Goal: Find specific page/section: Find specific page/section

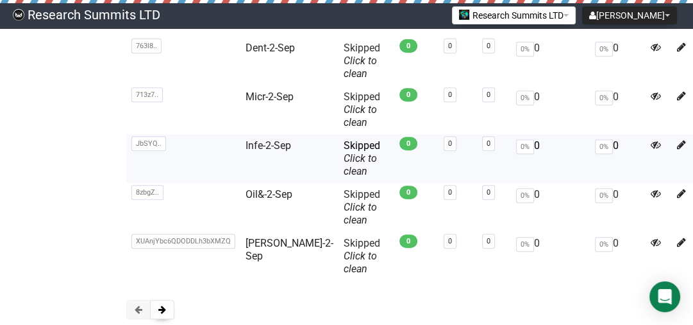
scroll to position [461, 0]
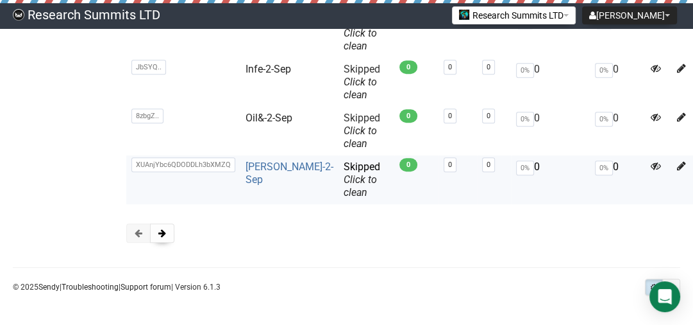
click at [262, 174] on link "[PERSON_NAME]-2-Sep" at bounding box center [290, 172] width 88 height 25
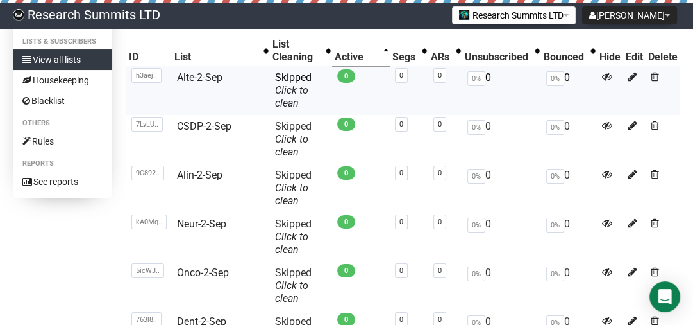
scroll to position [205, 0]
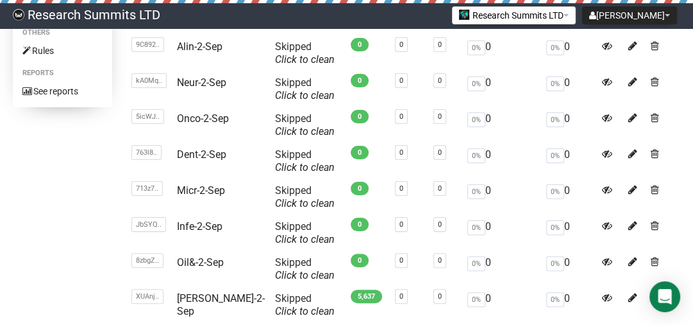
scroll to position [320, 0]
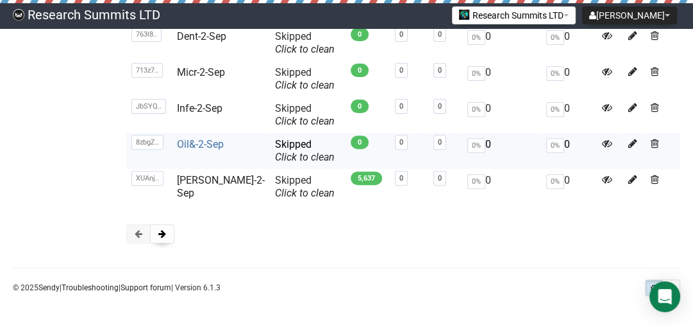
click at [217, 144] on link "Oil&-2-Sep" at bounding box center [200, 144] width 47 height 12
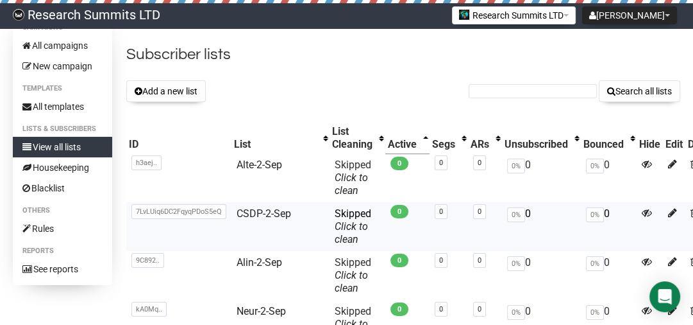
scroll to position [51, 0]
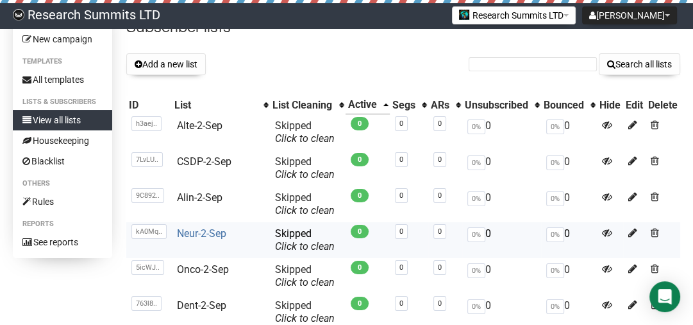
click at [201, 233] on link "Neur-2-Sep" at bounding box center [201, 233] width 49 height 12
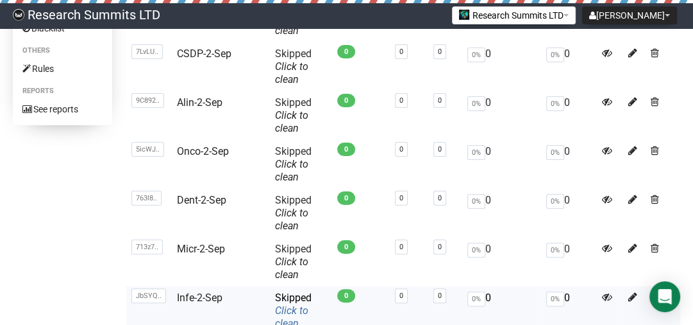
scroll to position [205, 0]
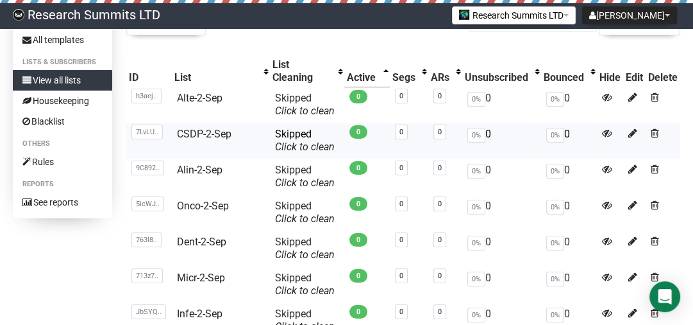
scroll to position [103, 0]
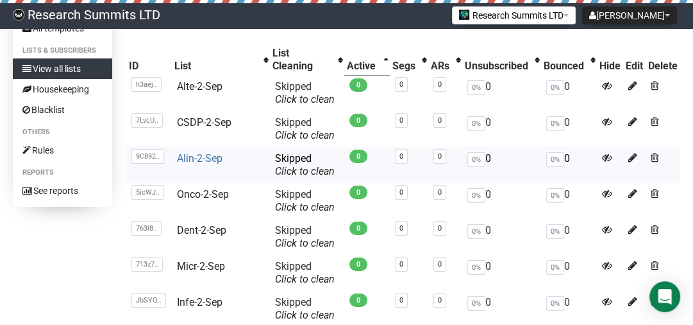
click at [210, 152] on link "Alin-2-Sep" at bounding box center [200, 158] width 46 height 12
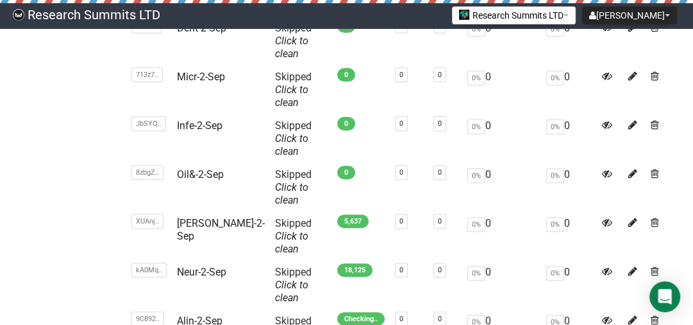
scroll to position [308, 0]
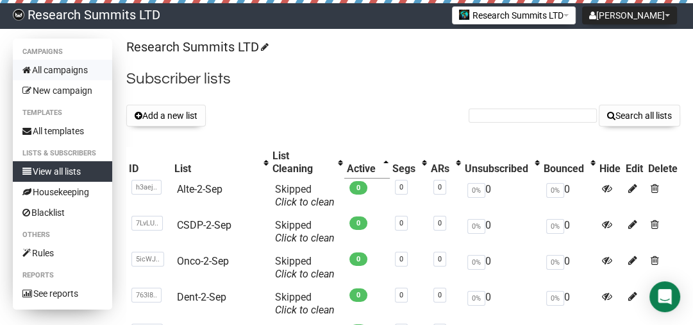
click at [70, 66] on link "All campaigns" at bounding box center [62, 70] width 99 height 21
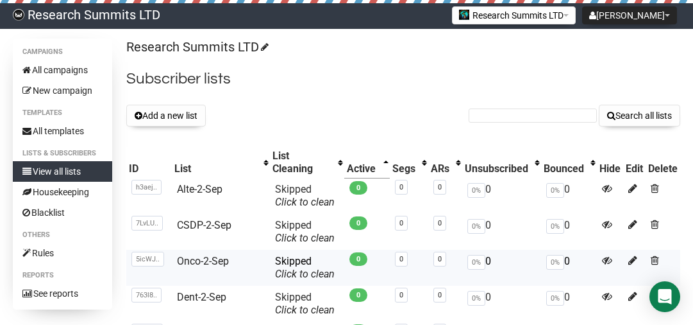
scroll to position [51, 0]
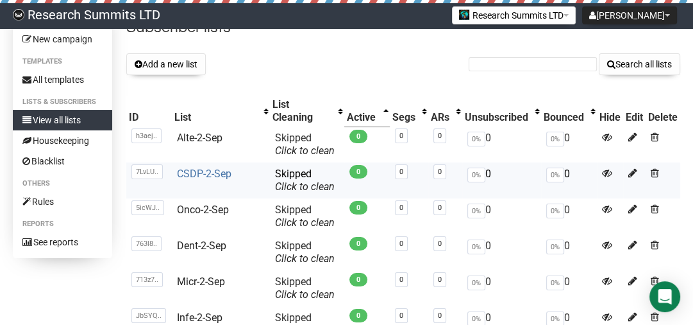
click at [197, 167] on link "CSDP-2-Sep" at bounding box center [204, 173] width 55 height 12
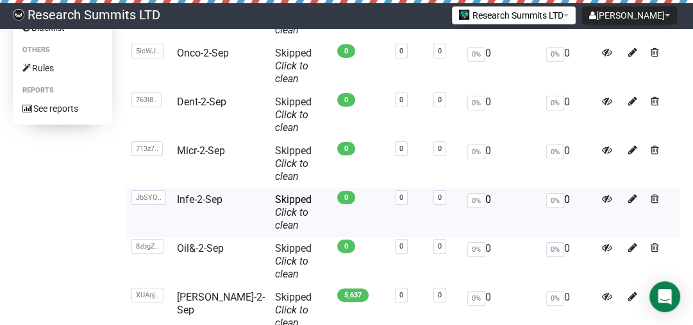
scroll to position [205, 0]
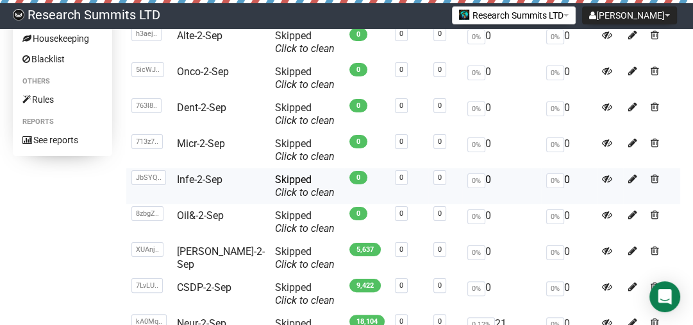
scroll to position [154, 0]
click at [193, 173] on link "Infe-2-Sep" at bounding box center [200, 179] width 46 height 12
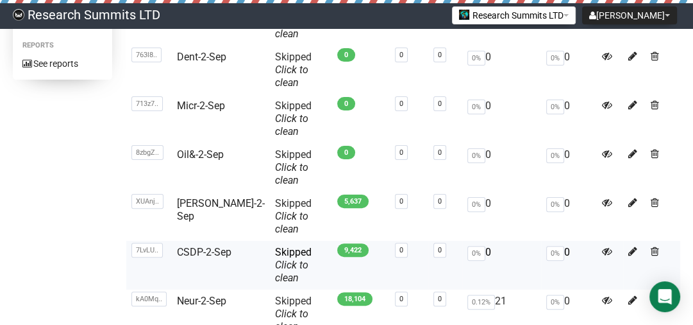
scroll to position [257, 0]
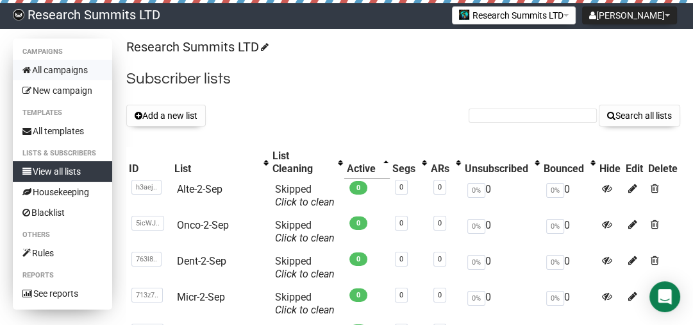
click at [65, 69] on link "All campaigns" at bounding box center [62, 70] width 99 height 21
click at [85, 73] on link "All campaigns" at bounding box center [62, 70] width 99 height 21
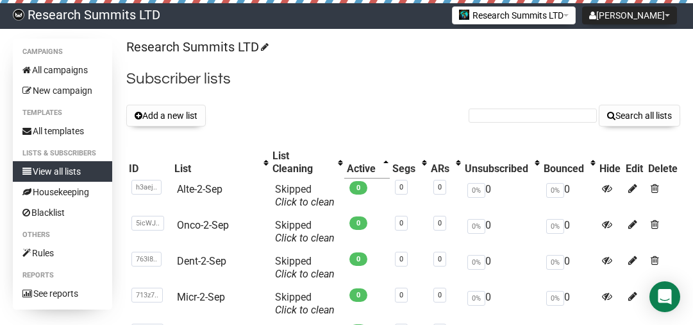
scroll to position [51, 0]
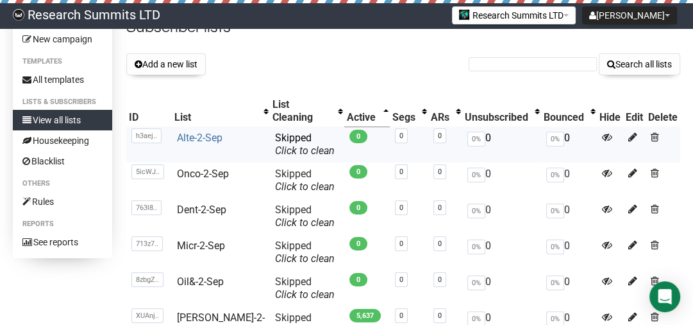
click at [205, 131] on link "Alte-2-Sep" at bounding box center [200, 137] width 46 height 12
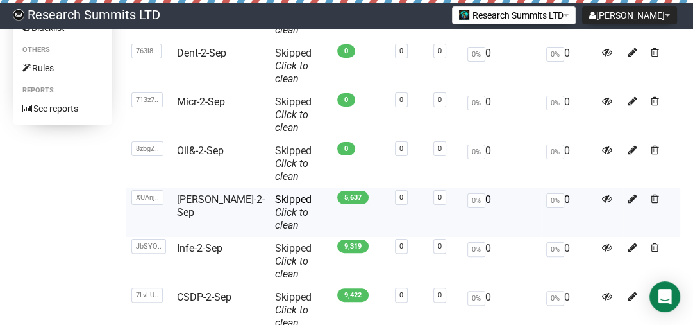
scroll to position [205, 0]
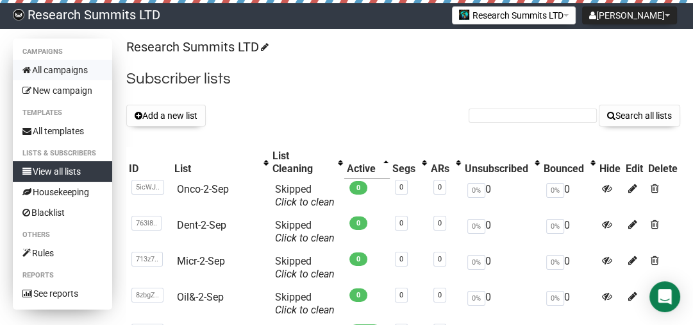
click at [71, 67] on link "All campaigns" at bounding box center [62, 70] width 99 height 21
click at [74, 67] on link "All campaigns" at bounding box center [62, 70] width 99 height 21
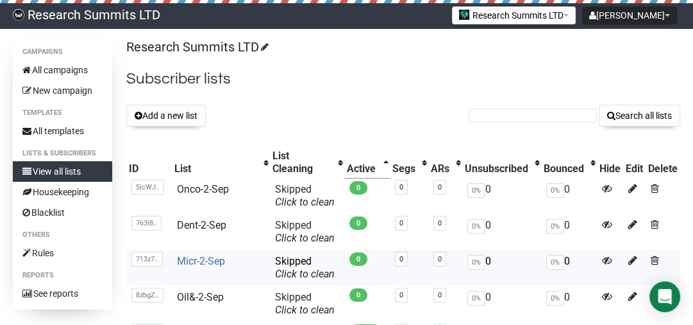
click at [207, 255] on link "Micr-2-Sep" at bounding box center [201, 261] width 48 height 12
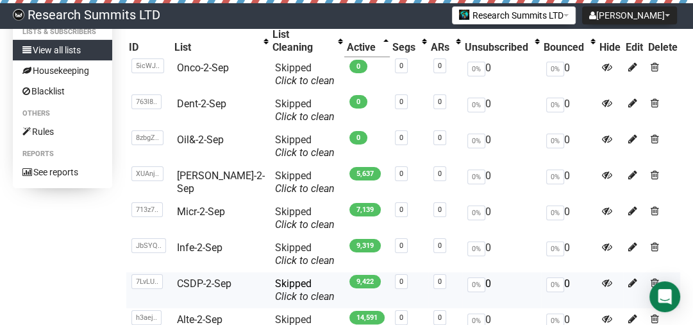
scroll to position [103, 0]
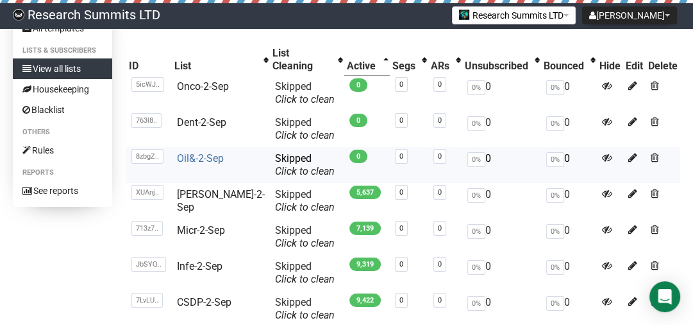
click at [191, 152] on link "Oil&-2-Sep" at bounding box center [200, 158] width 47 height 12
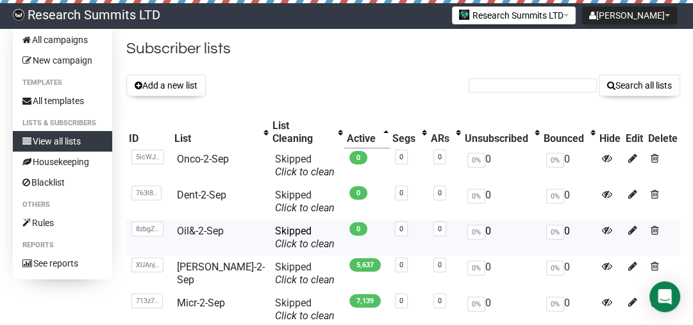
scroll to position [51, 0]
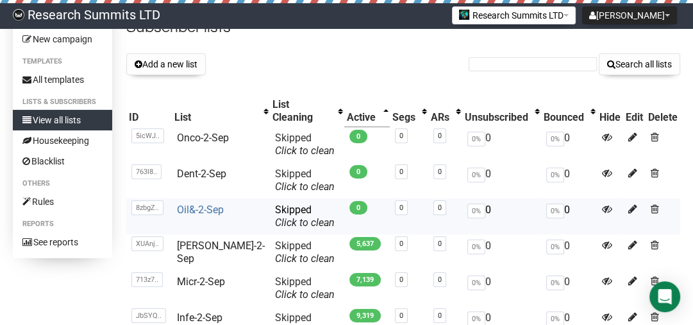
click at [213, 203] on link "Oil&-2-Sep" at bounding box center [200, 209] width 47 height 12
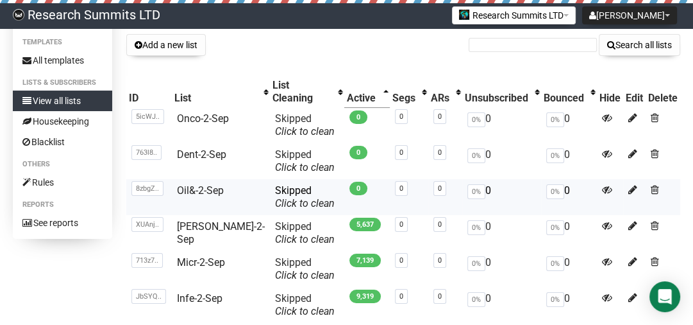
scroll to position [12, 0]
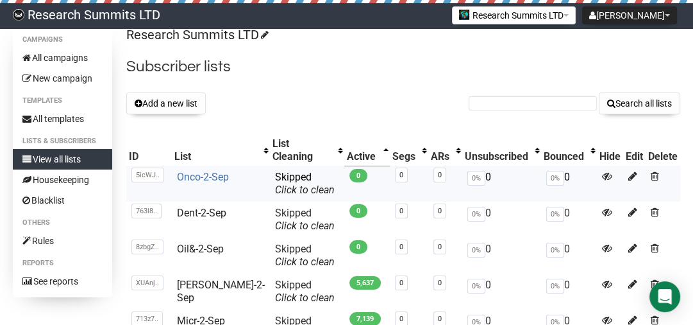
click at [210, 171] on link "Onco-2-Sep" at bounding box center [203, 177] width 52 height 12
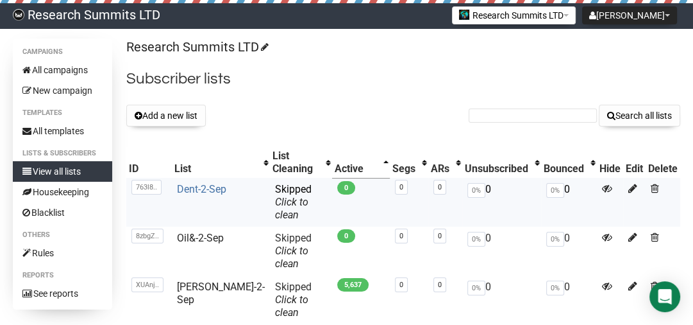
click at [204, 183] on link "Dent-2-Sep" at bounding box center [201, 189] width 49 height 12
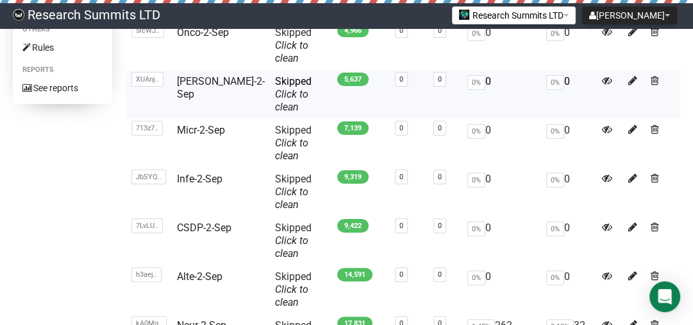
scroll to position [257, 0]
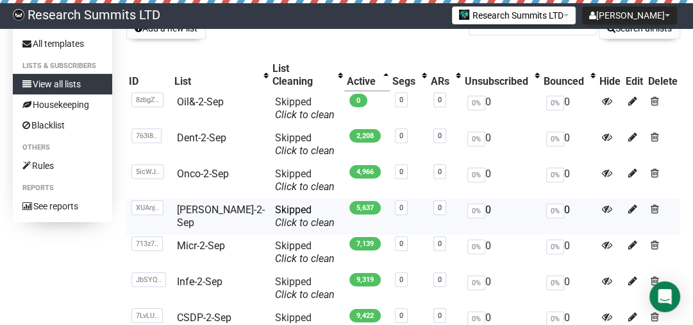
scroll to position [103, 0]
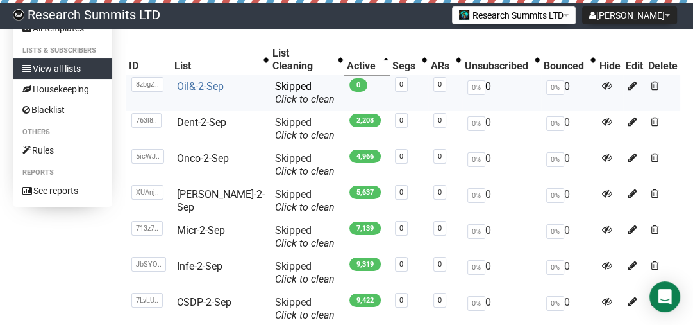
click at [198, 80] on link "Oil&-2-Sep" at bounding box center [200, 86] width 47 height 12
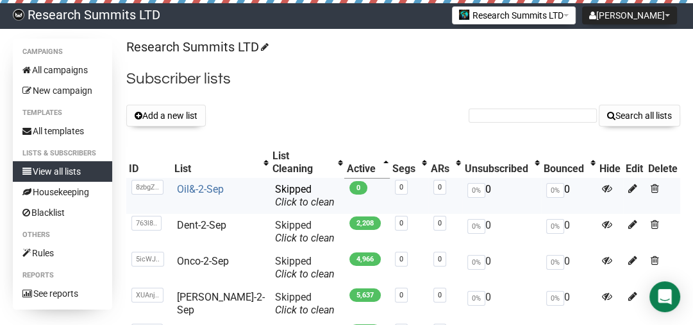
click at [210, 183] on link "Oil&-2-Sep" at bounding box center [200, 189] width 47 height 12
